Goal: Task Accomplishment & Management: Use online tool/utility

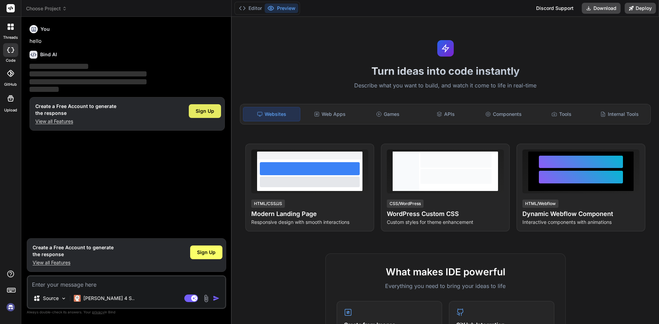
click at [199, 114] on span "Sign Up" at bounding box center [205, 111] width 19 height 7
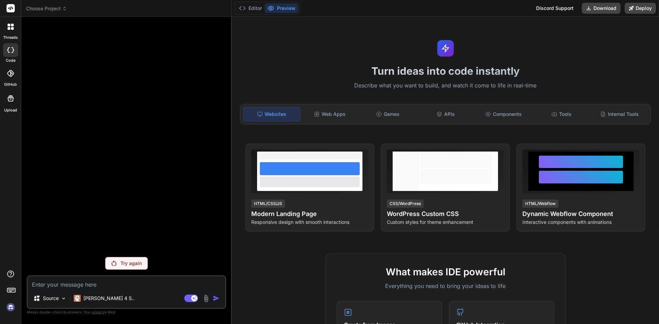
click at [135, 262] on p "Try again" at bounding box center [131, 263] width 21 height 7
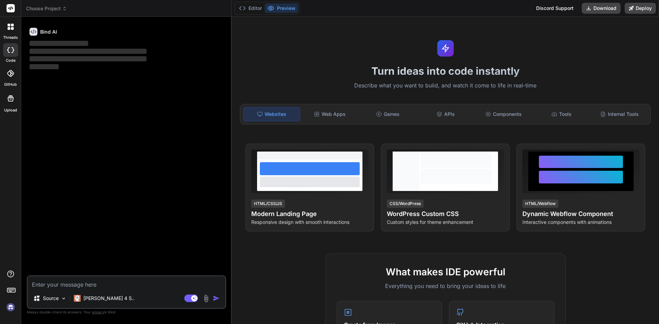
type textarea "x"
click at [131, 287] on textarea at bounding box center [126, 283] width 197 height 12
paste textarea "zipCode: Yup.string() .required("Zip Code is required!") .max(5, "Zipcode must …"
type textarea "zipCode: Yup.string() .required("Zip Code is required!") .max(5, "Zipcode must …"
type textarea "x"
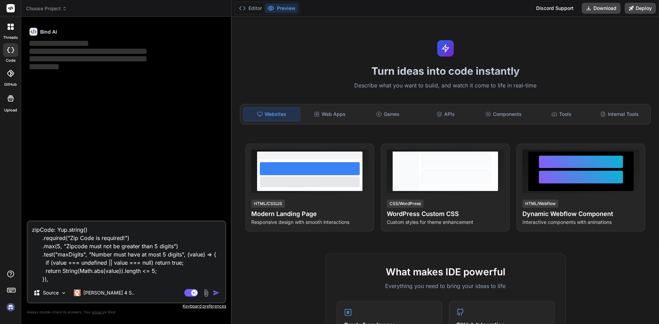
click at [115, 279] on textarea "zipCode: Yup.string() .required("Zip Code is required!") .max(5, "Zipcode must …" at bounding box center [126, 253] width 197 height 62
type textarea "zipCode: Yup.string() .required("Zip Code is required!") .max(5, "Zipcode must …"
type textarea "x"
type textarea "zipCode: Yup.string() .required("Zip Code is required!") .max(5, "Zipcode must …"
type textarea "x"
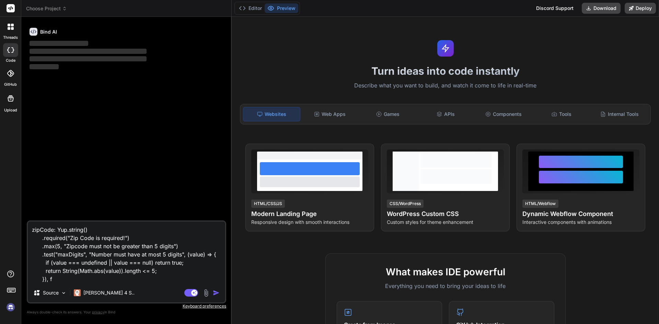
type textarea "zipCode: Yup.string() .required("Zip Code is required!") .max(5, "Zipcode must …"
type textarea "x"
type textarea "zipCode: Yup.string() .required("Zip Code is required!") .max(5, "Zipcode must …"
type textarea "x"
type textarea "zipCode: Yup.string() .required("Zip Code is required!") .max(5, "Zipcode must …"
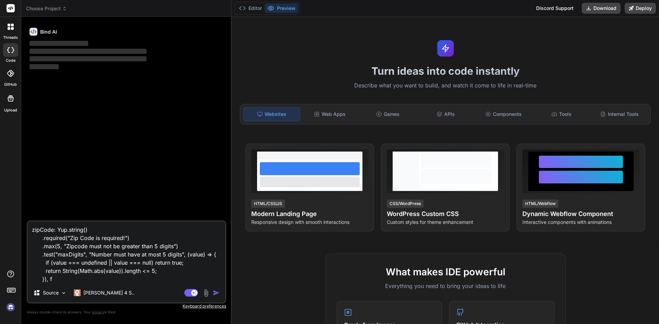
type textarea "x"
type textarea "zipCode: Yup.string() .required("Zip Code is required!") .max(5, "Zipcode must …"
type textarea "x"
type textarea "zipCode: Yup.string() .required("Zip Code is required!") .max(5, "Zipcode must …"
type textarea "x"
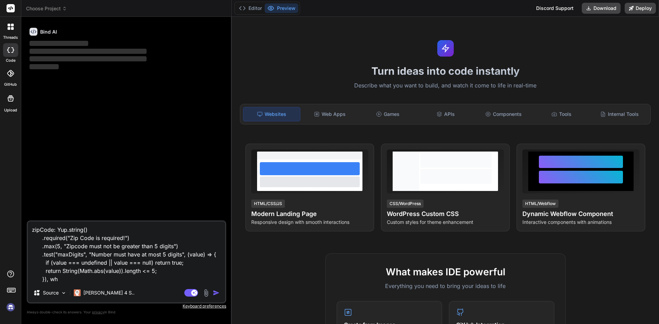
type textarea "zipCode: Yup.string() .required("Zip Code is required!") .max(5, "Zipcode must …"
type textarea "x"
type textarea "zipCode: Yup.string() .required("Zip Code is required!") .max(5, "Zipcode must …"
type textarea "x"
type textarea "zipCode: Yup.string() .required("Zip Code is required!") .max(5, "Zipcode must …"
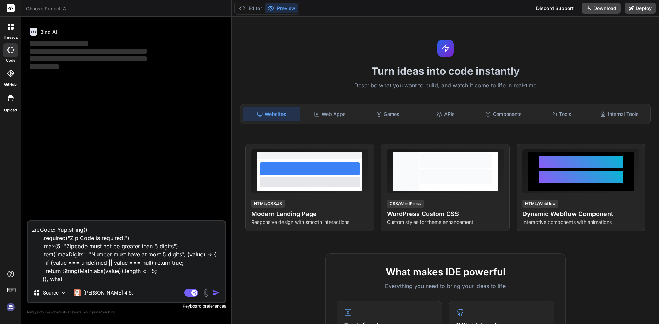
type textarea "x"
type textarea "zipCode: Yup.string() .required("Zip Code is required!") .max(5, "Zipcode must …"
type textarea "x"
type textarea "zipCode: Yup.string() .required("Zip Code is required!") .max(5, "Zipcode must …"
type textarea "x"
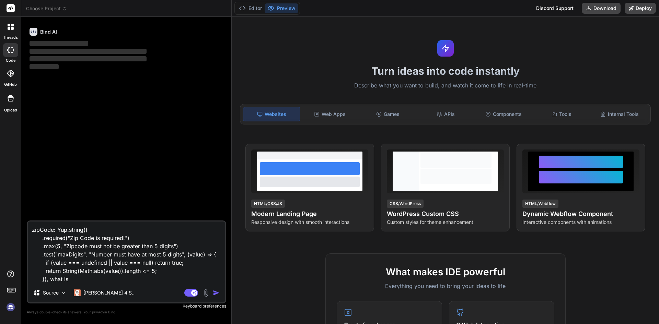
type textarea "zipCode: Yup.string() .required("Zip Code is required!") .max(5, "Zipcode must …"
type textarea "x"
type textarea "zipCode: Yup.string() .required("Zip Code is required!") .max(5, "Zipcode must …"
type textarea "x"
type textarea "zipCode: Yup.string() .required("Zip Code is required!") .max(5, "Zipcode must …"
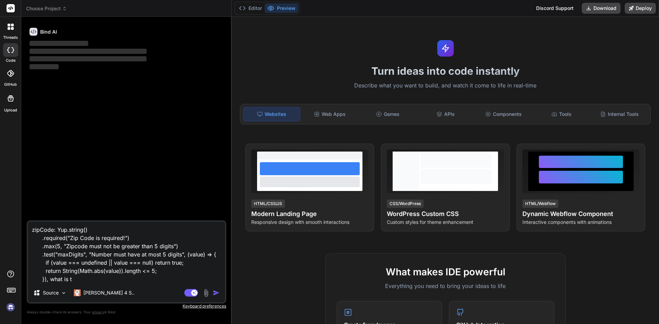
type textarea "x"
type textarea "zipCode: Yup.string() .required("Zip Code is required!") .max(5, "Zipcode must …"
type textarea "x"
type textarea "zipCode: Yup.string() .required("Zip Code is required!") .max(5, "Zipcode must …"
type textarea "x"
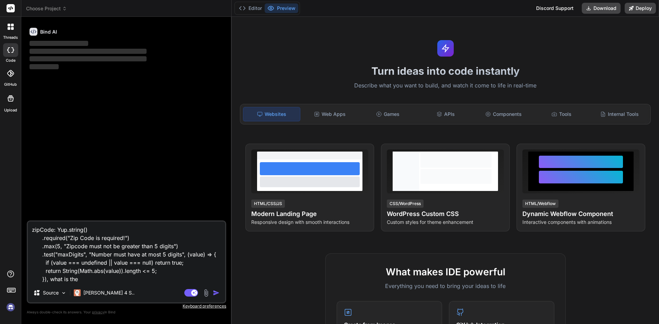
type textarea "zipCode: Yup.string() .required("Zip Code is required!") .max(5, "Zipcode must …"
type textarea "x"
type textarea "zipCode: Yup.string() .required("Zip Code is required!") .max(5, "Zipcode must …"
type textarea "x"
type textarea "zipCode: Yup.string() .required("Zip Code is required!") .max(5, "Zipcode must …"
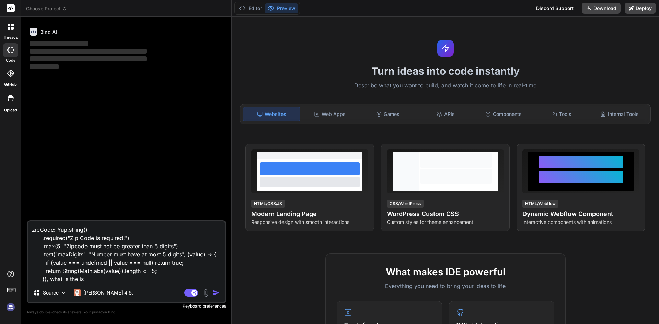
type textarea "x"
type textarea "zipCode: Yup.string() .required("Zip Code is required!") .max(5, "Zipcode must …"
type textarea "x"
type textarea "zipCode: Yup.string() .required("Zip Code is required!") .max(5, "Zipcode must …"
type textarea "x"
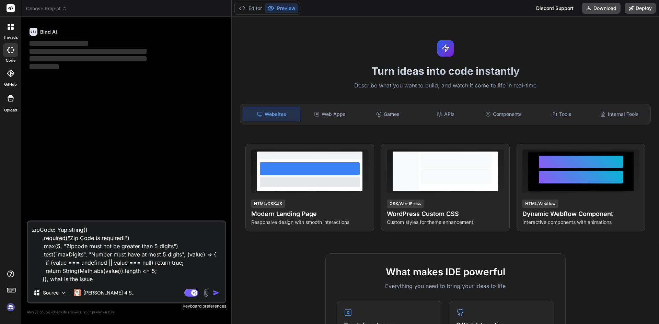
type textarea "zipCode: Yup.string() .required("Zip Code is required!") .max(5, "Zipcode must …"
type textarea "x"
type textarea "zipCode: Yup.string() .required("Zip Code is required!") .max(5, "Zipcode must …"
type textarea "x"
type textarea "zipCode: Yup.string() .required("Zip Code is required!") .max(5, "Zipcode must …"
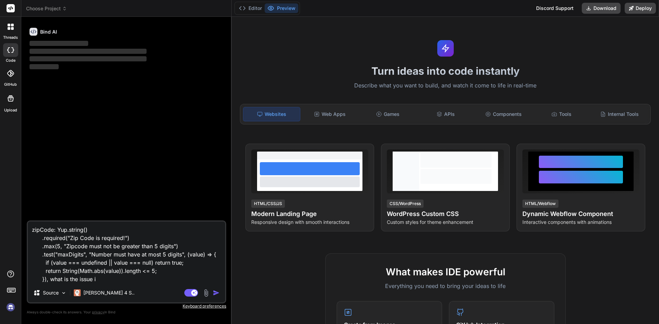
type textarea "x"
type textarea "zipCode: Yup.string() .required("Zip Code is required!") .max(5, "Zipcode must …"
type textarea "x"
type textarea "zipCode: Yup.string() .required("Zip Code is required!") .max(5, "Zipcode must …"
type textarea "x"
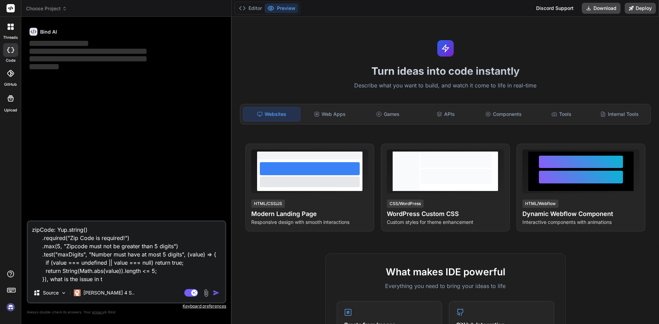
type textarea "zipCode: Yup.string() .required("Zip Code is required!") .max(5, "Zipcode must …"
type textarea "x"
type textarea "zipCode: Yup.string() .required("Zip Code is required!") .max(5, "Zipcode must …"
type textarea "x"
type textarea "zipCode: Yup.string() .required("Zip Code is required!") .max(5, "Zipcode must …"
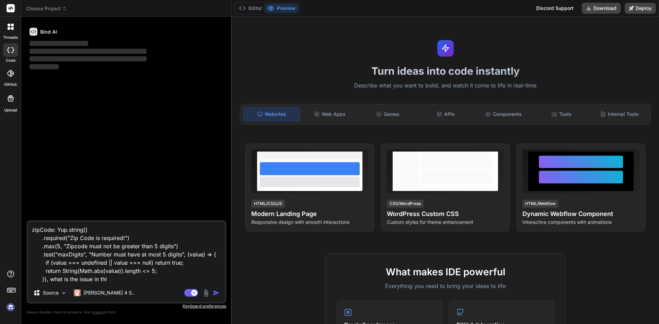
type textarea "x"
type textarea "zipCode: Yup.string() .required("Zip Code is required!") .max(5, "Zipcode must …"
type textarea "x"
type textarea "zipCode: Yup.string() .required("Zip Code is required!") .max(5, "Zipcode must …"
type textarea "x"
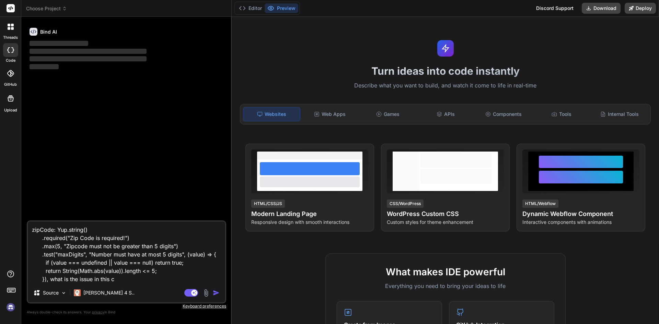
type textarea "zipCode: Yup.string() .required("Zip Code is required!") .max(5, "Zipcode must …"
type textarea "x"
type textarea "zipCode: Yup.string() .required("Zip Code is required!") .max(5, "Zipcode must …"
type textarea "x"
type textarea "zipCode: Yup.string() .required("Zip Code is required!") .max(5, "Zipcode must …"
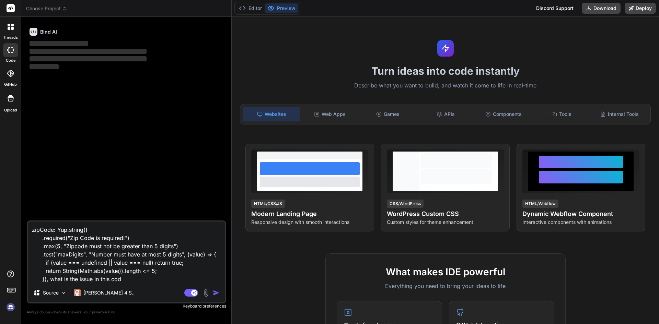
type textarea "x"
type textarea "zipCode: Yup.string() .required("Zip Code is required!") .max(5, "Zipcode must …"
type textarea "x"
click at [164, 272] on textarea "zipCode: Yup.string() .required("Zip Code is required!") .max(5, "Zipcode must …" at bounding box center [126, 253] width 197 height 62
type textarea "zipCode: Yup.string() .required("Zip Code is required!") .max(5, "Zipcode must …"
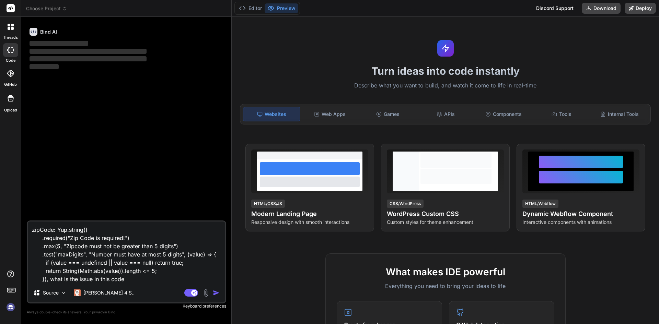
type textarea "x"
paste textarea "<Form.Control type="number" placeholder="Enter Zip Code" onChange={formik.handl…"
type textarea "zipCode: Yup.string() .required("Zip Code is required!") .max(5, "Zipcode must …"
type textarea "x"
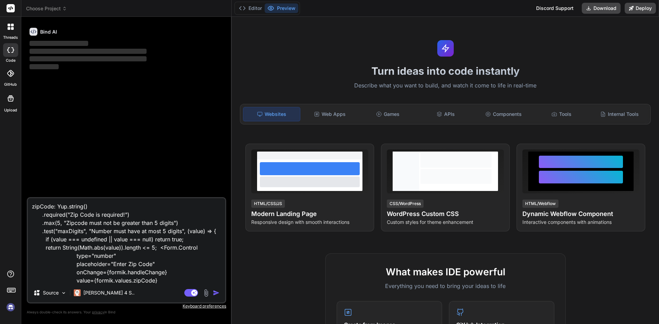
scroll to position [25, 0]
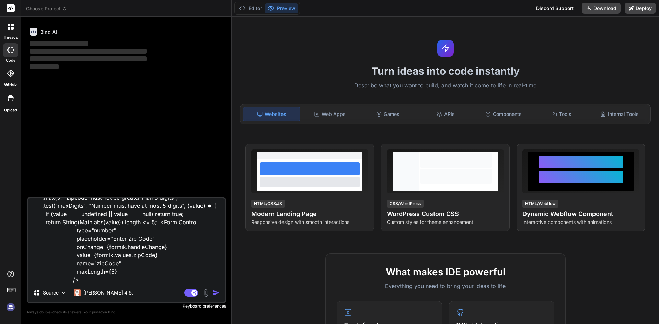
click at [158, 279] on textarea "zipCode: Yup.string() .required("Zip Code is required!") .max(5, "Zipcode must …" at bounding box center [126, 240] width 197 height 85
type textarea "zipCode: Yup.string() .required("Zip Code is required!") .max(5, "Zipcode must …"
click at [216, 292] on img "button" at bounding box center [216, 293] width 7 height 7
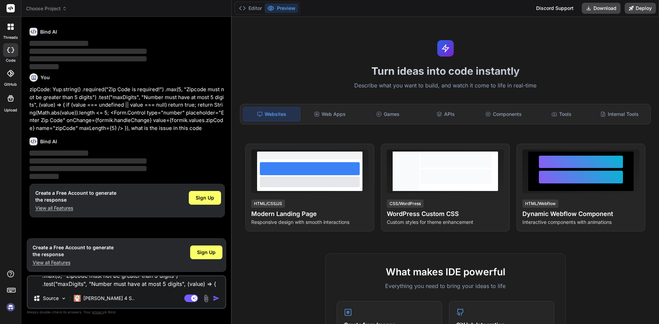
scroll to position [0, 0]
click at [204, 200] on span "Sign Up" at bounding box center [205, 198] width 19 height 7
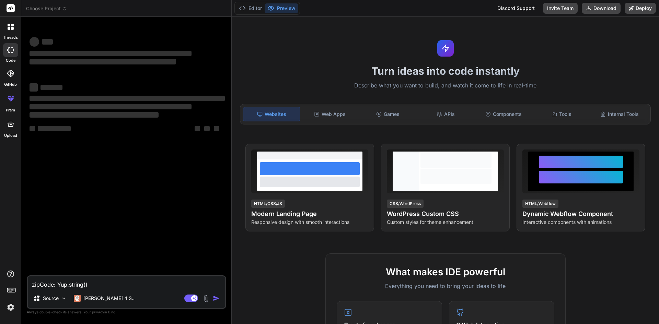
type textarea "x"
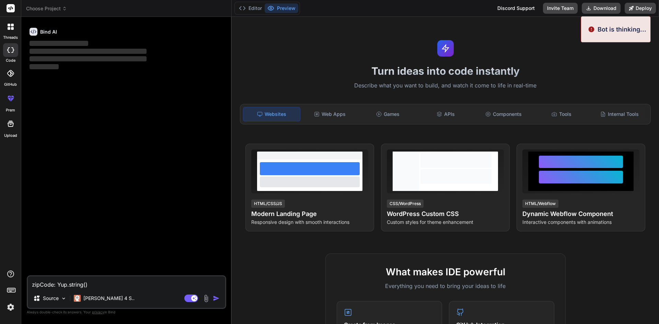
click at [129, 284] on textarea "zipCode: Yup.string() .required("Zip Code is required!") .max(5, "Zipcode must …" at bounding box center [126, 283] width 197 height 12
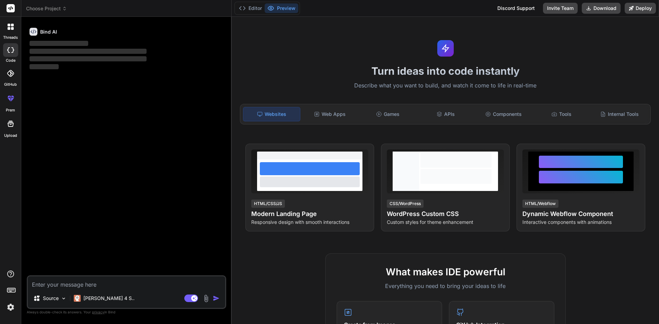
paste textarea "zipCode: Yup.string() .required("Zip Code is required!") .max(5, "Zipcode must …"
type textarea "zipCode: Yup.string() .required("Zip Code is required!") .max(5, "Zipcode must …"
type textarea "x"
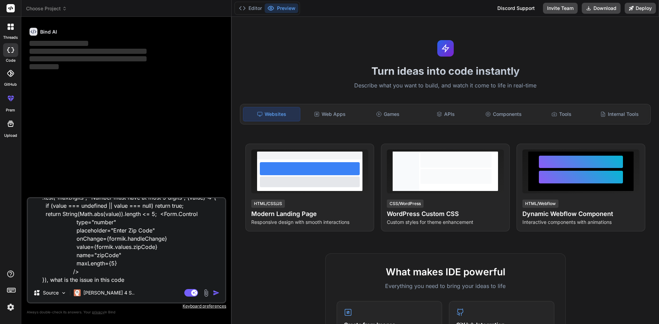
type textarea "zipCode: Yup.string() .required("Zip Code is required!") .max(5, "Zipcode must …"
click at [217, 291] on img "button" at bounding box center [216, 293] width 7 height 7
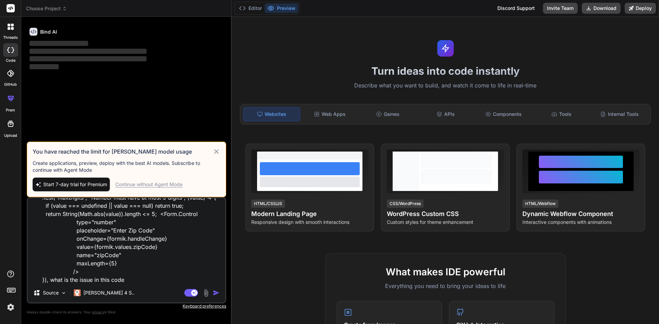
click at [150, 186] on div "Continue without Agent Mode" at bounding box center [148, 184] width 67 height 7
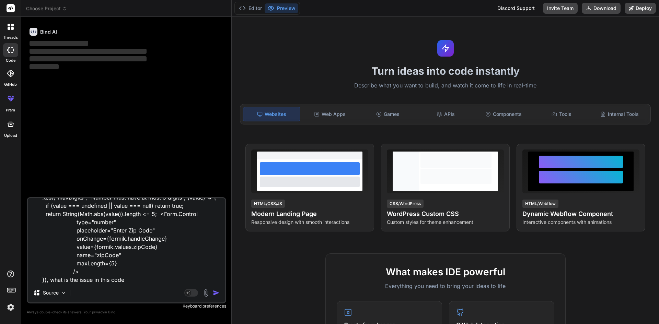
click at [216, 293] on img "button" at bounding box center [216, 293] width 7 height 7
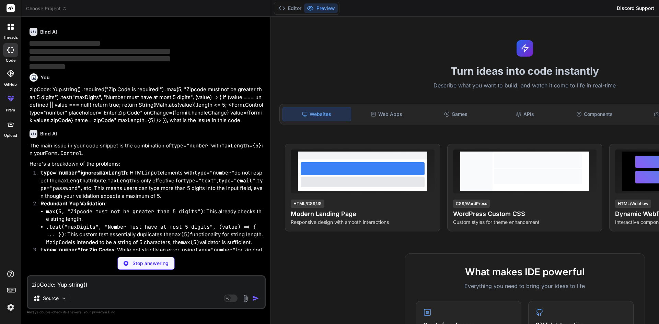
type textarea "x"
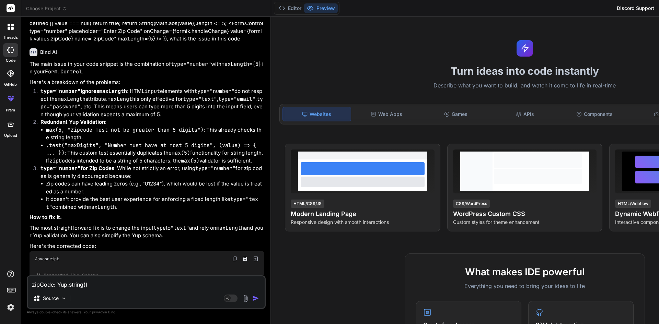
scroll to position [103, 0]
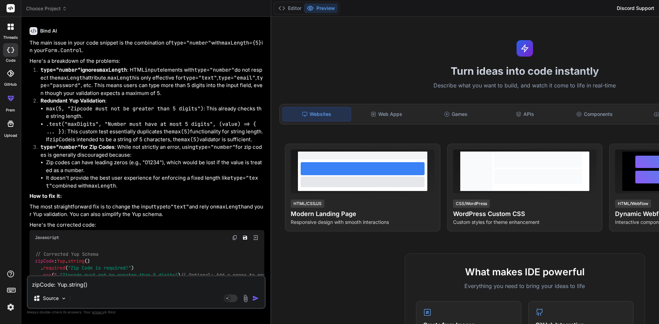
click at [218, 81] on code "type="email"" at bounding box center [236, 78] width 37 height 7
click at [183, 81] on code "type="text"" at bounding box center [200, 78] width 34 height 7
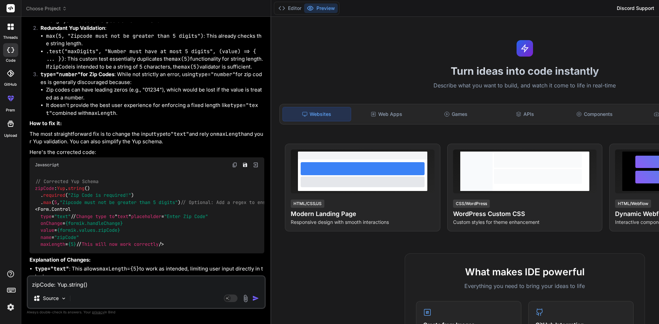
scroll to position [206, 0]
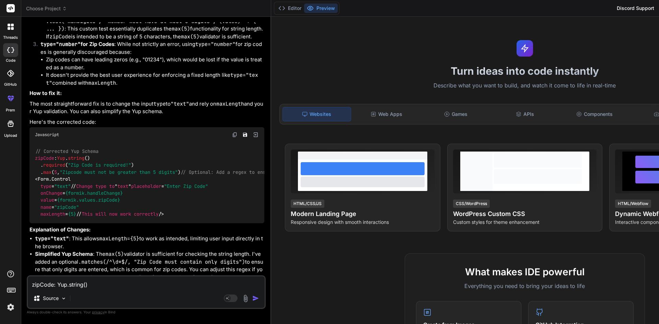
drag, startPoint x: 40, startPoint y: 211, endPoint x: 193, endPoint y: 212, distance: 153.5
click at [193, 212] on code "// Corrected Yup Schema zipCode : Yup . string () . required ( "Zip Code is req…" at bounding box center [300, 183] width 530 height 70
copy code ". matches ( /^\d*$/ , "Zip Code must contain only digits" )"
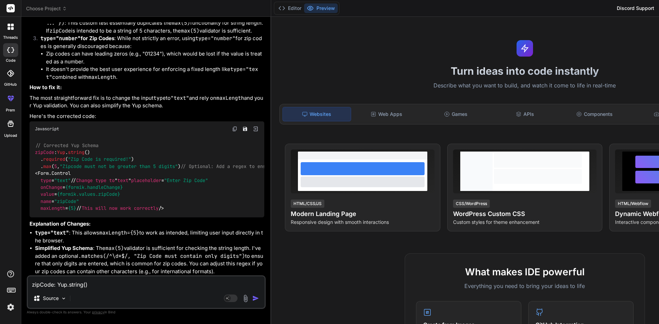
scroll to position [285, 0]
click at [148, 142] on div "// Corrected Yup Schema zipCode : Yup . string () . required ( "Zip Code is req…" at bounding box center [147, 177] width 235 height 81
click at [116, 294] on div "Source" at bounding box center [146, 300] width 237 height 16
click at [120, 283] on textarea "zipCode: Yup.string() .required("Zip Code is required!") .max(5, "Zipcode must …" at bounding box center [146, 283] width 237 height 12
type textarea "m"
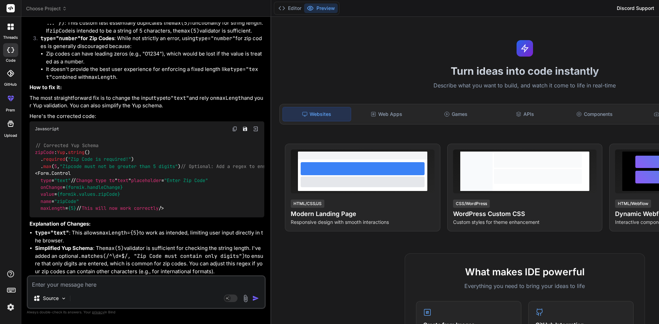
type textarea "x"
type textarea "ma"
type textarea "x"
type textarea "mak"
type textarea "x"
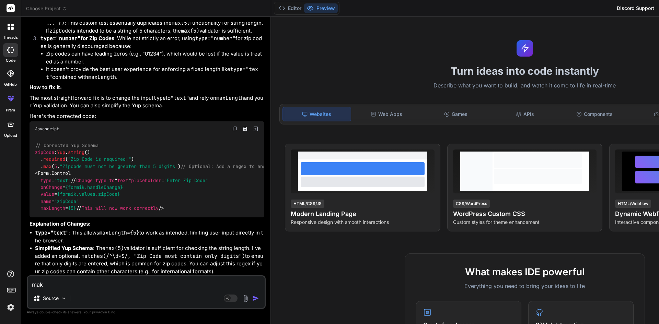
type textarea "make"
type textarea "x"
type textarea "make"
type textarea "x"
type textarea "make i"
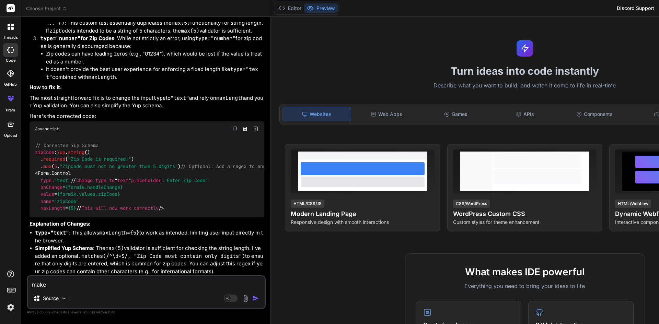
type textarea "x"
type textarea "make it"
type textarea "x"
type textarea "make it"
type textarea "x"
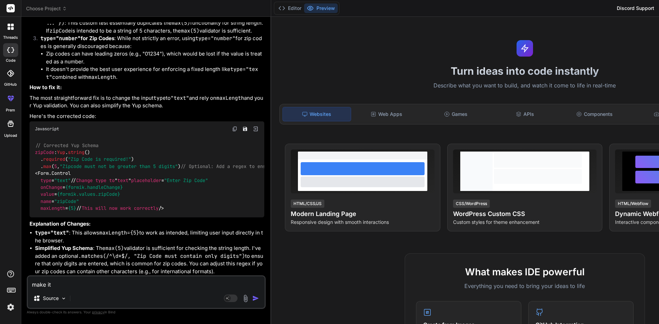
type textarea "make it n"
type textarea "x"
type textarea "make it no"
type textarea "x"
type textarea "make it not"
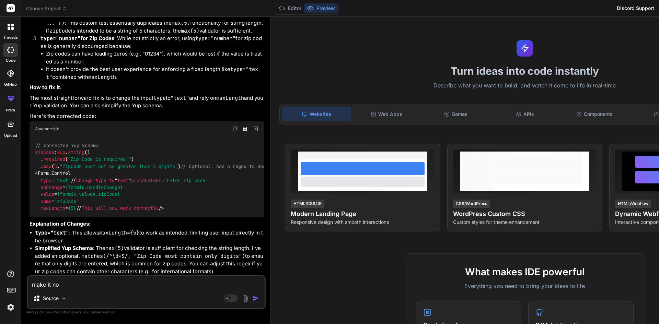
type textarea "x"
type textarea "make it not"
type textarea "x"
type textarea "make it not t"
type textarea "x"
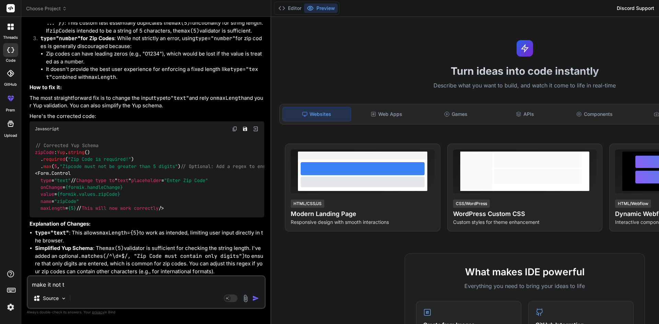
type textarea "make it not to"
type textarea "x"
type textarea "make it not to"
type textarea "x"
type textarea "make it not to A"
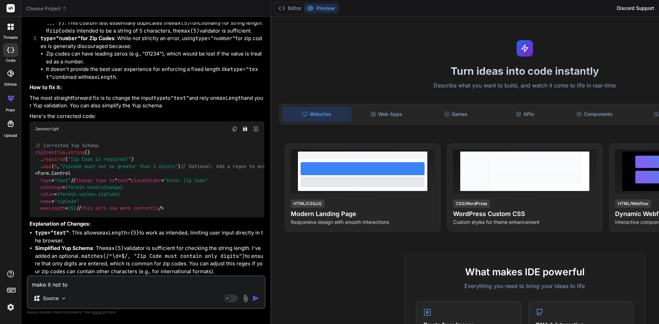
type textarea "x"
type textarea "make it not to"
type textarea "x"
type textarea "make it not to A"
type textarea "x"
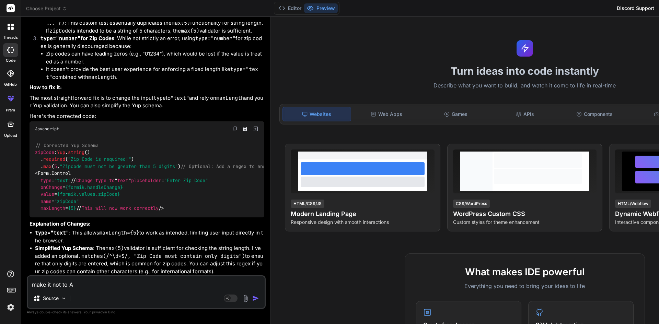
type textarea "make it not to AC"
type textarea "x"
type textarea "make it not to ACC"
type textarea "x"
type textarea "make it not to ACCE"
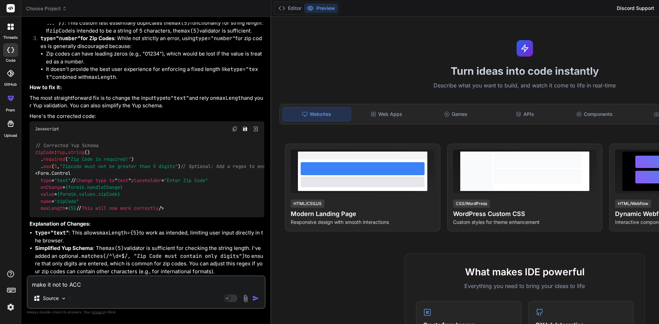
type textarea "x"
type textarea "make it not to ACCEP"
type textarea "x"
type textarea "make it not to ACCEPT"
type textarea "x"
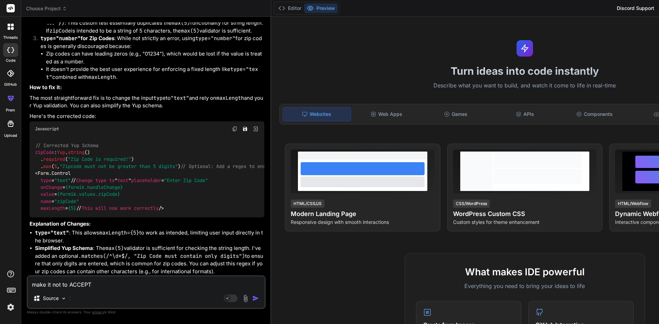
type textarea "make it not to ACCEPT"
type textarea "x"
type textarea "make it not to ACCEPT A"
type textarea "x"
type textarea "make it not to ACCEPT AL"
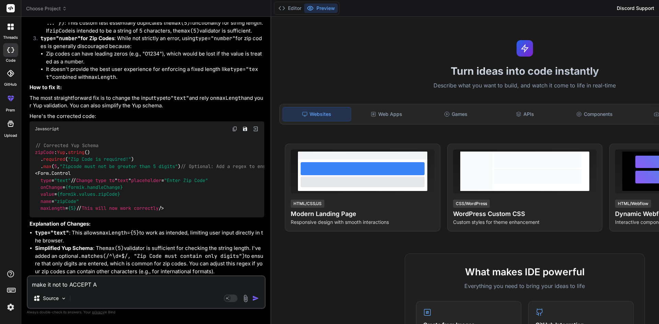
type textarea "x"
type textarea "make it not to ACCEPT ALP"
type textarea "x"
type textarea "make it not to ACCEPT ALPH"
type textarea "x"
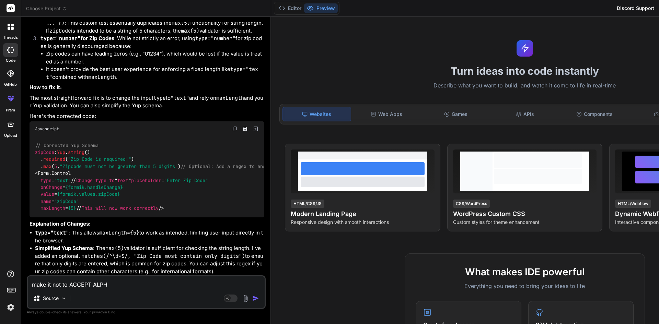
type textarea "make it not to ACCEPT ALPHA"
type textarea "x"
type textarea "make it not to ACCEPT ALPHAB"
type textarea "x"
type textarea "make it not to ACCEPT ALPHABE"
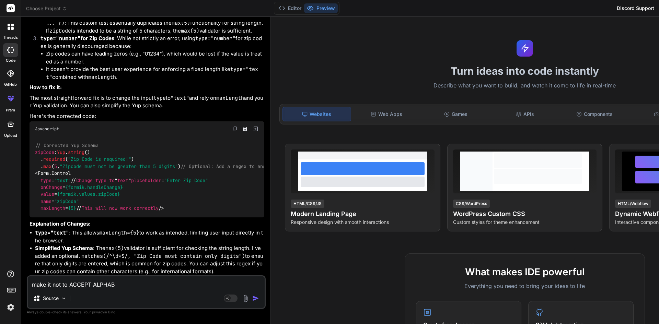
type textarea "x"
type textarea "make it not to ACCEPT ALPHABET"
type textarea "x"
type textarea "make it not to ACCEPT ALPHABETS"
type textarea "x"
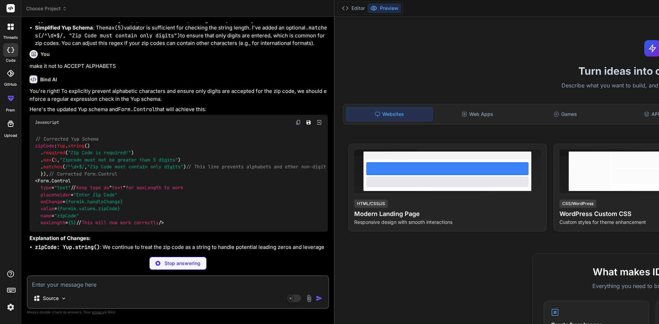
scroll to position [576, 0]
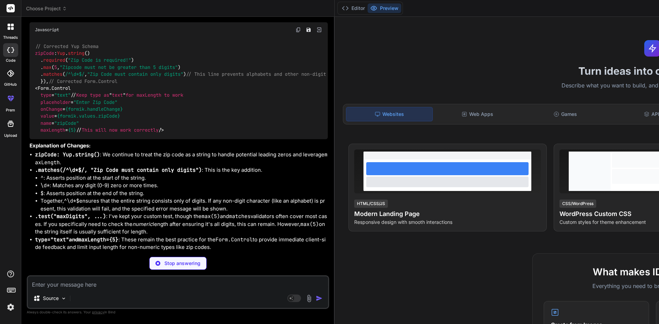
type textarea "x"
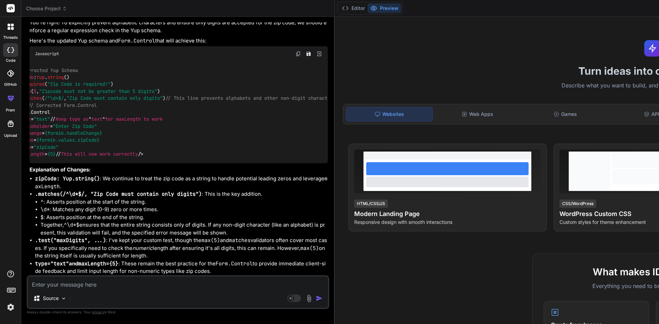
scroll to position [0, 0]
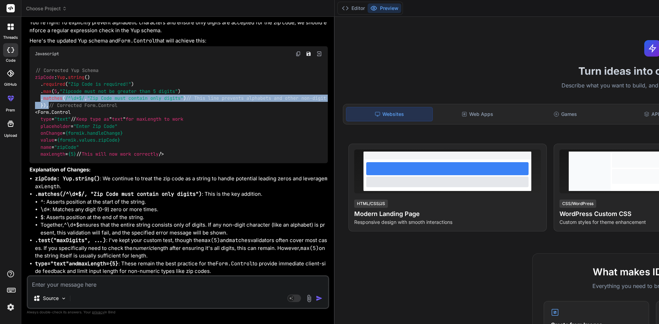
drag, startPoint x: 40, startPoint y: 112, endPoint x: 49, endPoint y: 139, distance: 29.1
click at [49, 139] on div "// Corrected Yup Schema zipCode : Yup . string () . required ( "Zip Code is req…" at bounding box center [179, 112] width 298 height 102
copy code ". matches ( /^\d*$/ , "Zip Code must contain only digits" ) // This line preven…"
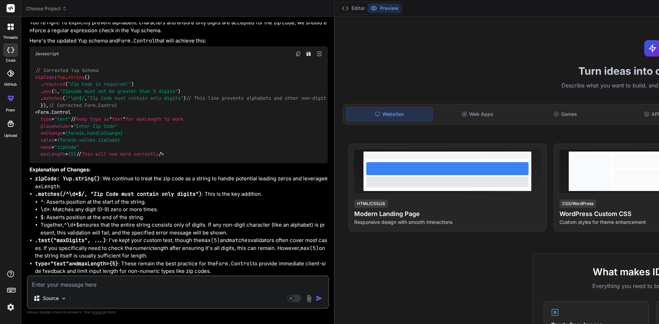
click at [138, 144] on div "// Corrected Yup Schema zipCode : Yup . string () . required ( "Zip Code is req…" at bounding box center [179, 112] width 298 height 102
drag, startPoint x: 65, startPoint y: 111, endPoint x: 84, endPoint y: 111, distance: 19.9
click at [84, 111] on code "// Corrected Yup Schema zipCode : Yup . string () . required ( "Zip Code is req…" at bounding box center [396, 112] width 722 height 91
click at [142, 289] on textarea at bounding box center [178, 283] width 300 height 12
type textarea "i"
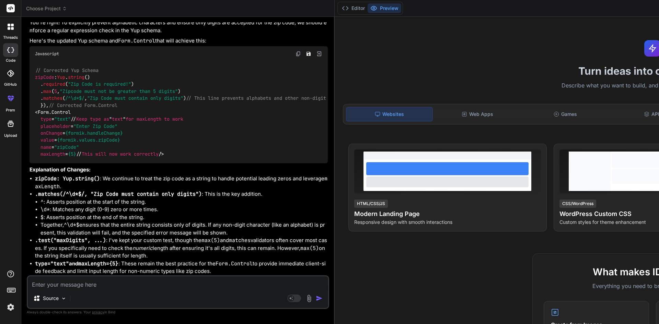
type textarea "x"
type textarea "it"
type textarea "x"
type textarea "its"
type textarea "x"
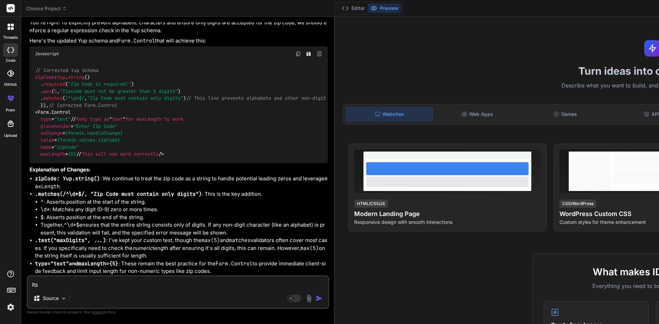
type textarea "its"
type textarea "x"
type textarea "its t"
type textarea "x"
type textarea "its ta"
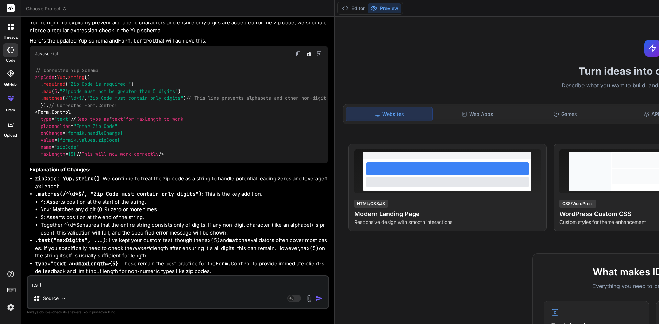
type textarea "x"
type textarea "its t"
type textarea "x"
type textarea "its"
type textarea "x"
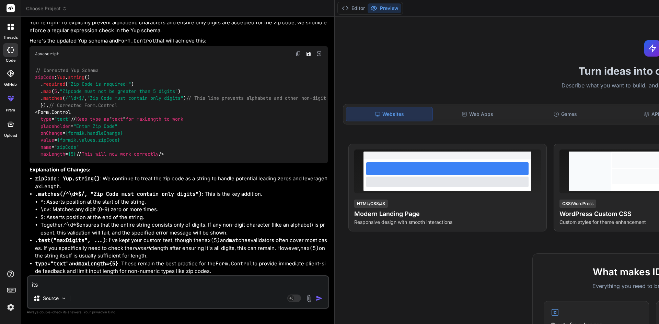
type textarea "its s"
type textarea "x"
type textarea "its st"
type textarea "x"
type textarea "its sti"
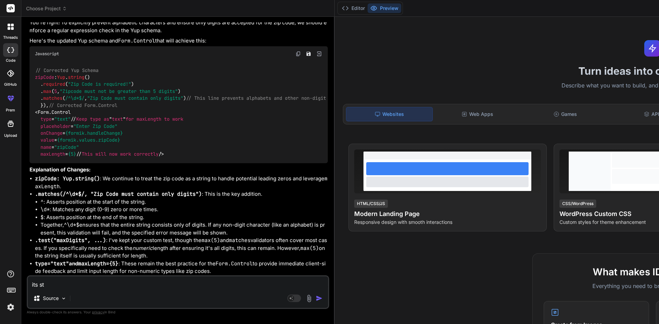
type textarea "x"
type textarea "its stil"
type textarea "x"
type textarea "its still"
type textarea "x"
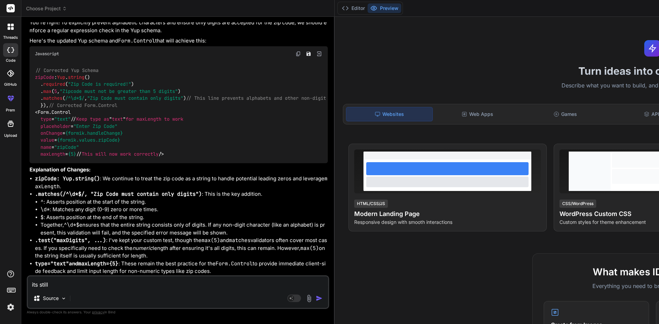
click at [85, 284] on textarea "its still" at bounding box center [178, 283] width 300 height 12
drag, startPoint x: 75, startPoint y: 287, endPoint x: 14, endPoint y: 288, distance: 61.1
click at [14, 288] on div "threads code GitHub prem Upload Choose Project Created with Pixso. Bind AI Web …" at bounding box center [329, 162] width 659 height 324
paste textarea "const CreateProjectSchema = Yup.object().shape({ projectName: Yup.string() .req…"
type textarea "const CreateProjectSchema = Yup.object().shape({ projectName: Yup.string() .req…"
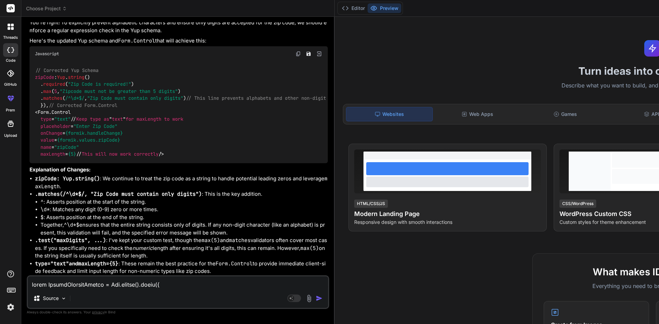
scroll to position [108, 0]
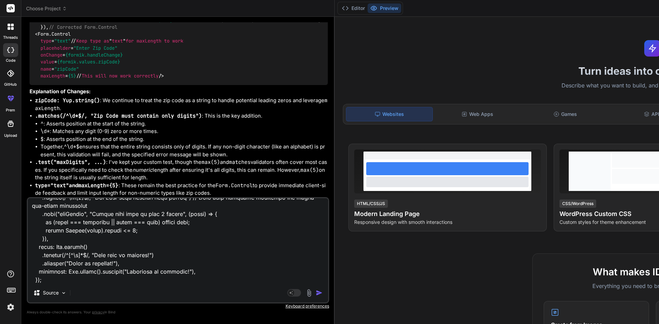
type textarea "x"
click at [63, 282] on textarea at bounding box center [178, 240] width 300 height 85
paste textarea "<Form.Group className="mb-3"> <Form.Label> Zip Code <span className="text-red">…"
type textarea "const CreateProjectSchema = Yup.object().shape({ projectName: Yup.string() .req…"
type textarea "x"
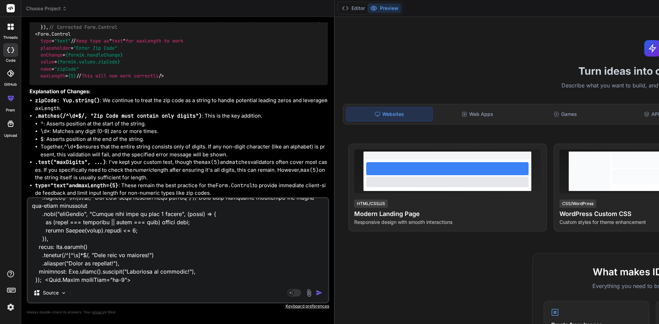
scroll to position [248, 0]
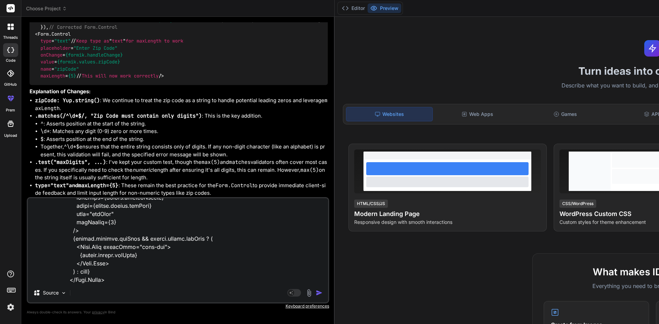
type textarea "const CreateProjectSchema = Yup.object().shape({ projectName: Yup.string() .req…"
type textarea "x"
type textarea "const CreateProjectSchema = Yup.object().shape({ projectName: Yup.string() .req…"
type textarea "x"
type textarea "const CreateProjectSchema = Yup.object().shape({ projectName: Yup.string() .req…"
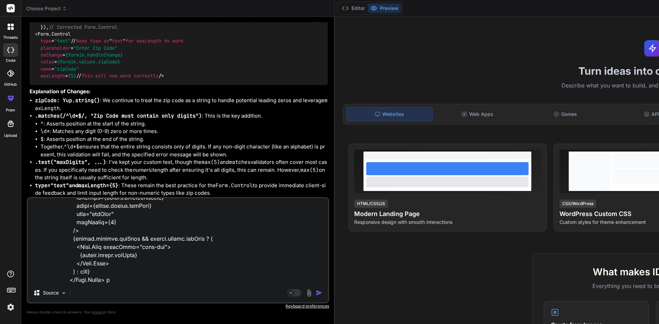
type textarea "x"
type textarea "const CreateProjectSchema = Yup.object().shape({ projectName: Yup.string() .req…"
type textarea "x"
type textarea "const CreateProjectSchema = Yup.object().shape({ projectName: Yup.string() .req…"
type textarea "x"
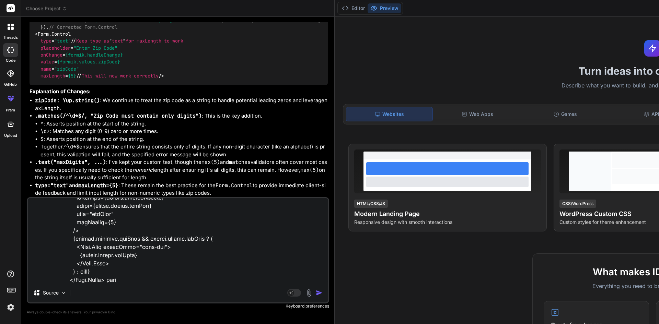
type textarea "const CreateProjectSchema = Yup.object().shape({ projectName: Yup.string() .req…"
type textarea "x"
type textarea "const CreateProjectSchema = Yup.object().shape({ projectName: Yup.string() .req…"
type textarea "x"
type textarea "const CreateProjectSchema = Yup.object().shape({ projectName: Yup.string() .req…"
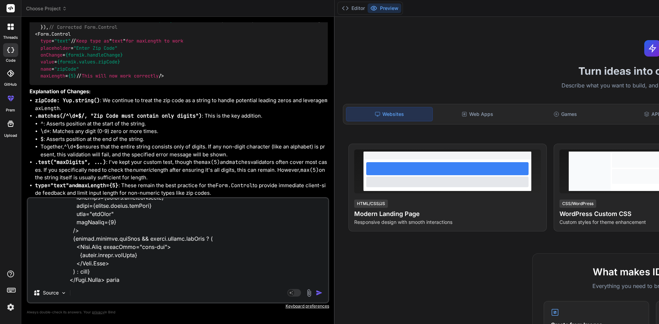
type textarea "x"
type textarea "const CreateProjectSchema = Yup.object().shape({ projectName: Yup.string() .req…"
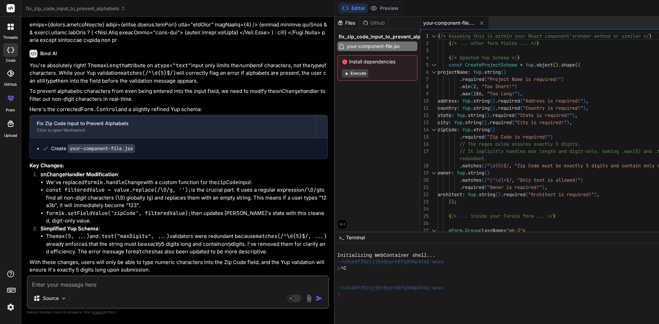
scroll to position [0, 0]
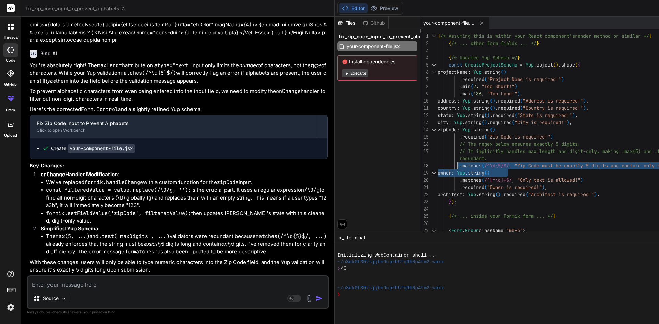
drag, startPoint x: 596, startPoint y: 166, endPoint x: 354, endPoint y: 163, distance: 241.7
click at [438, 163] on div "{ /* Assuming this is within your React component's render method or similar */…" at bounding box center [581, 227] width 287 height 389
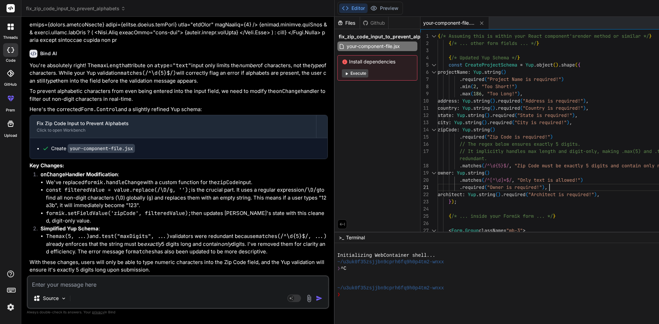
click at [527, 184] on div "{ /* Assuming this is within your React component's render method or similar */…" at bounding box center [581, 227] width 287 height 389
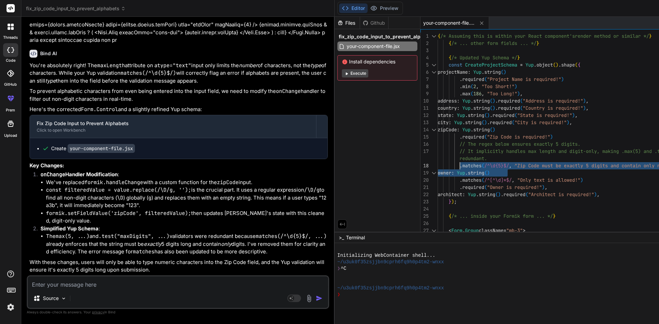
drag, startPoint x: 598, startPoint y: 166, endPoint x: 356, endPoint y: 163, distance: 242.1
click at [438, 163] on div "{ /* Assuming this is within your React component's render method or similar */…" at bounding box center [581, 227] width 287 height 389
click at [490, 197] on div "{ /* Assuming this is within your React component's render method or similar */…" at bounding box center [581, 227] width 287 height 389
drag, startPoint x: 357, startPoint y: 165, endPoint x: 599, endPoint y: 165, distance: 242.7
click at [599, 165] on div "{ /* Assuming this is within your React component's render method or similar */…" at bounding box center [581, 227] width 287 height 389
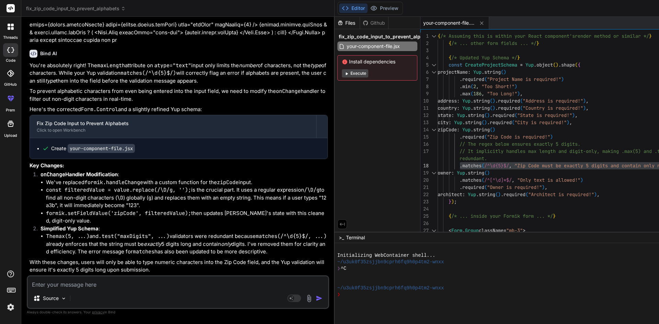
click at [70, 288] on textarea at bounding box center [178, 283] width 300 height 12
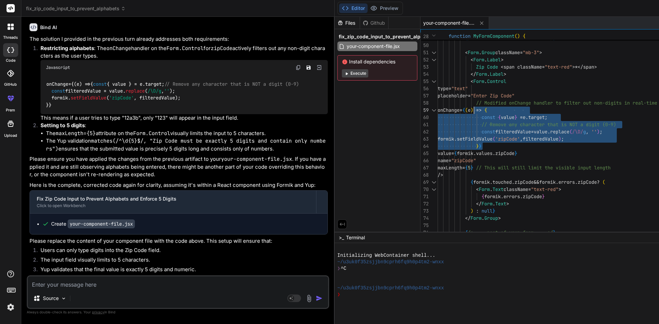
drag, startPoint x: 383, startPoint y: 144, endPoint x: 372, endPoint y: 109, distance: 36.7
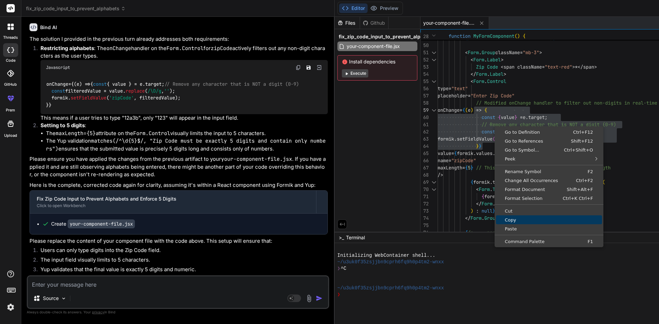
click at [496, 219] on span "Copy" at bounding box center [549, 220] width 106 height 4
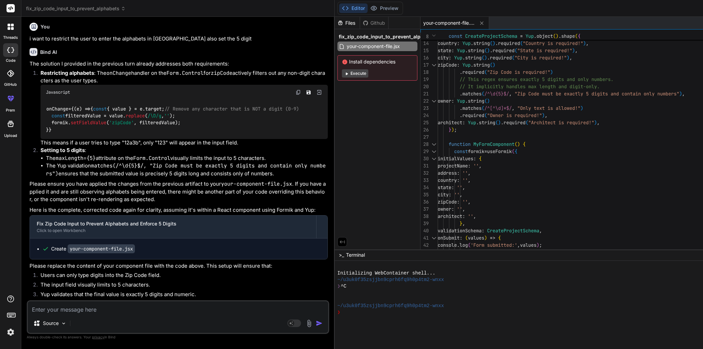
scroll to position [1131, 0]
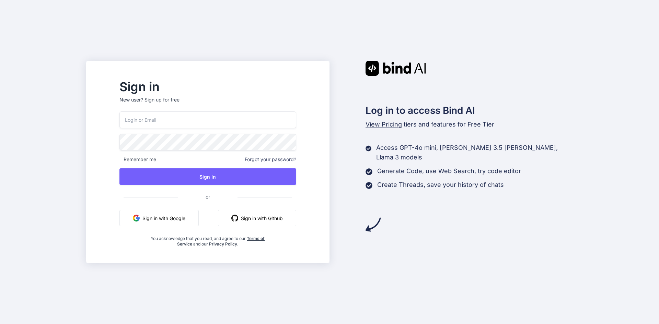
click at [204, 125] on input "email" at bounding box center [207, 120] width 177 height 17
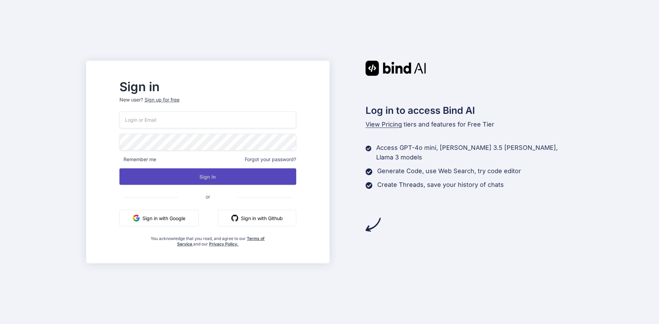
click at [209, 177] on button "Sign In" at bounding box center [207, 177] width 177 height 16
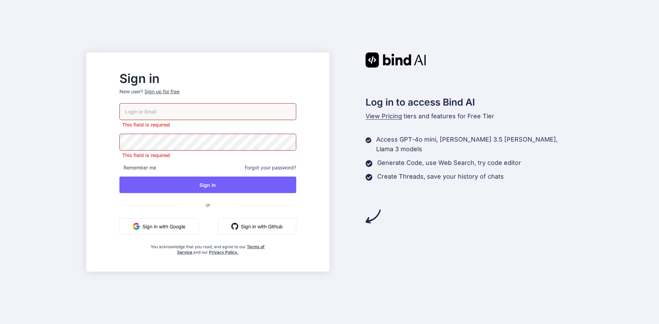
click at [195, 231] on button "Sign in with Google" at bounding box center [158, 226] width 79 height 16
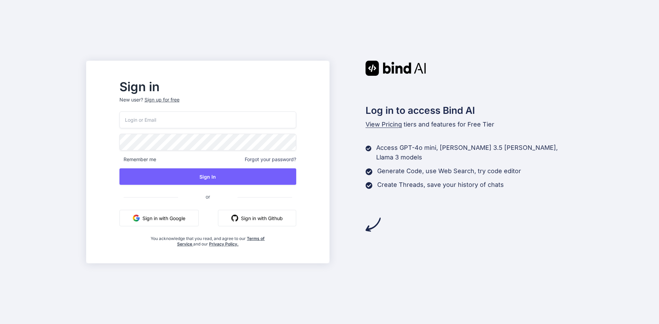
click at [199, 219] on button "Sign in with Google" at bounding box center [158, 218] width 79 height 16
